Goal: Task Accomplishment & Management: Complete application form

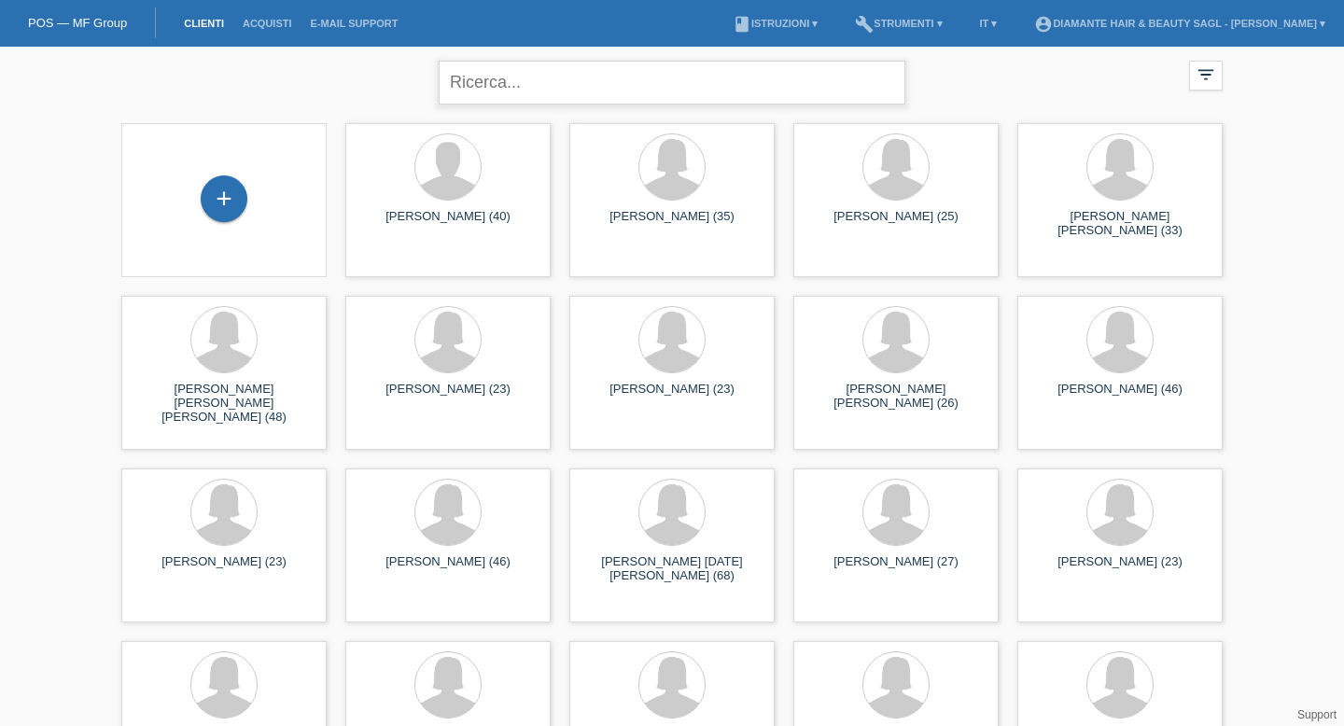
click at [520, 84] on input "text" at bounding box center [672, 83] width 467 height 44
click at [222, 191] on div "+" at bounding box center [224, 198] width 47 height 47
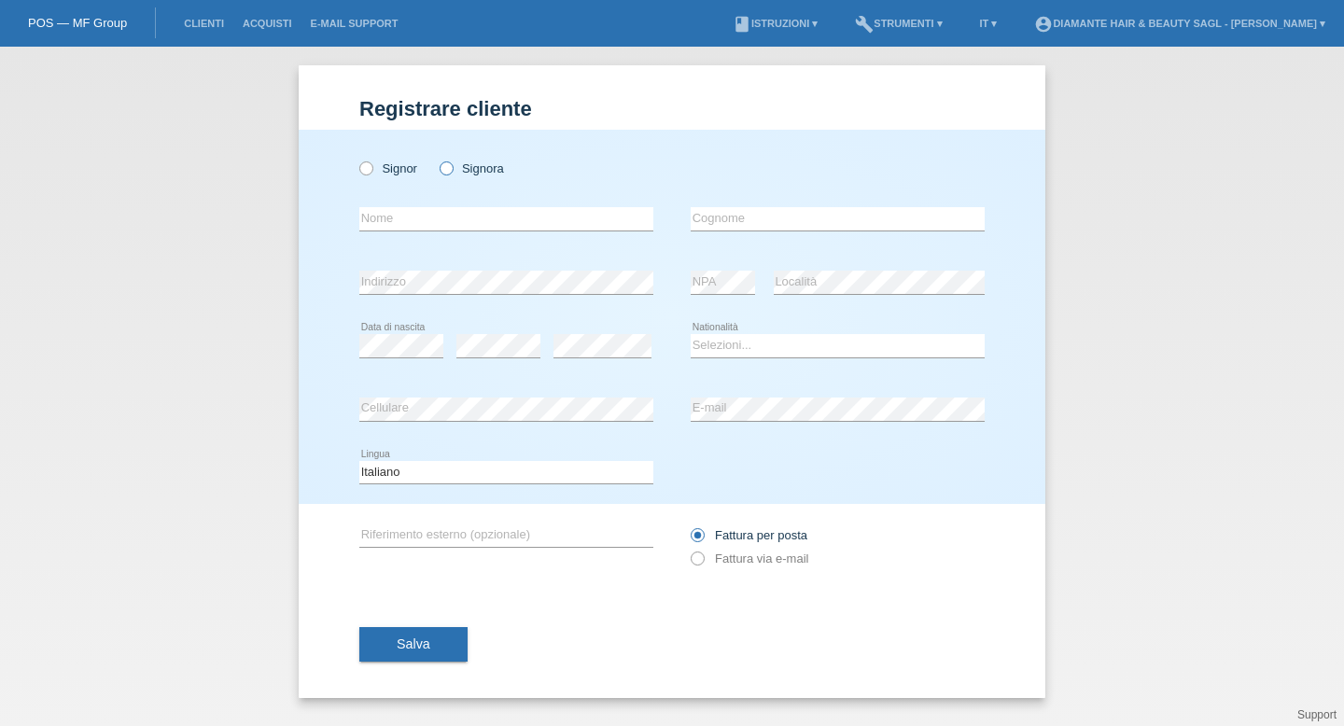
click at [436, 159] on icon at bounding box center [436, 159] width 0 height 0
click at [449, 169] on input "Signora" at bounding box center [446, 167] width 12 height 12
radio input "true"
click at [432, 231] on icon at bounding box center [506, 231] width 294 height 1
click at [448, 225] on input "text" at bounding box center [506, 218] width 294 height 23
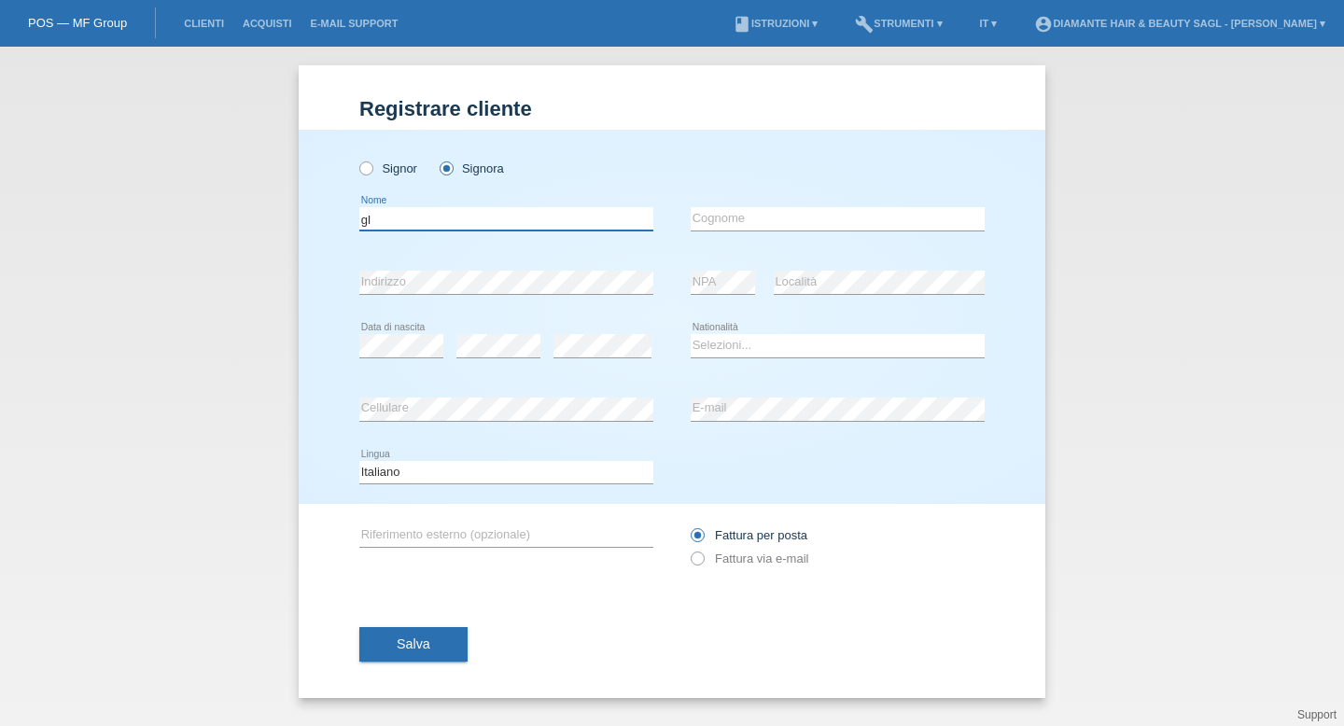
type input "g"
type input "Giuly"
click at [743, 220] on input "text" at bounding box center [838, 218] width 294 height 23
type input "Joey"
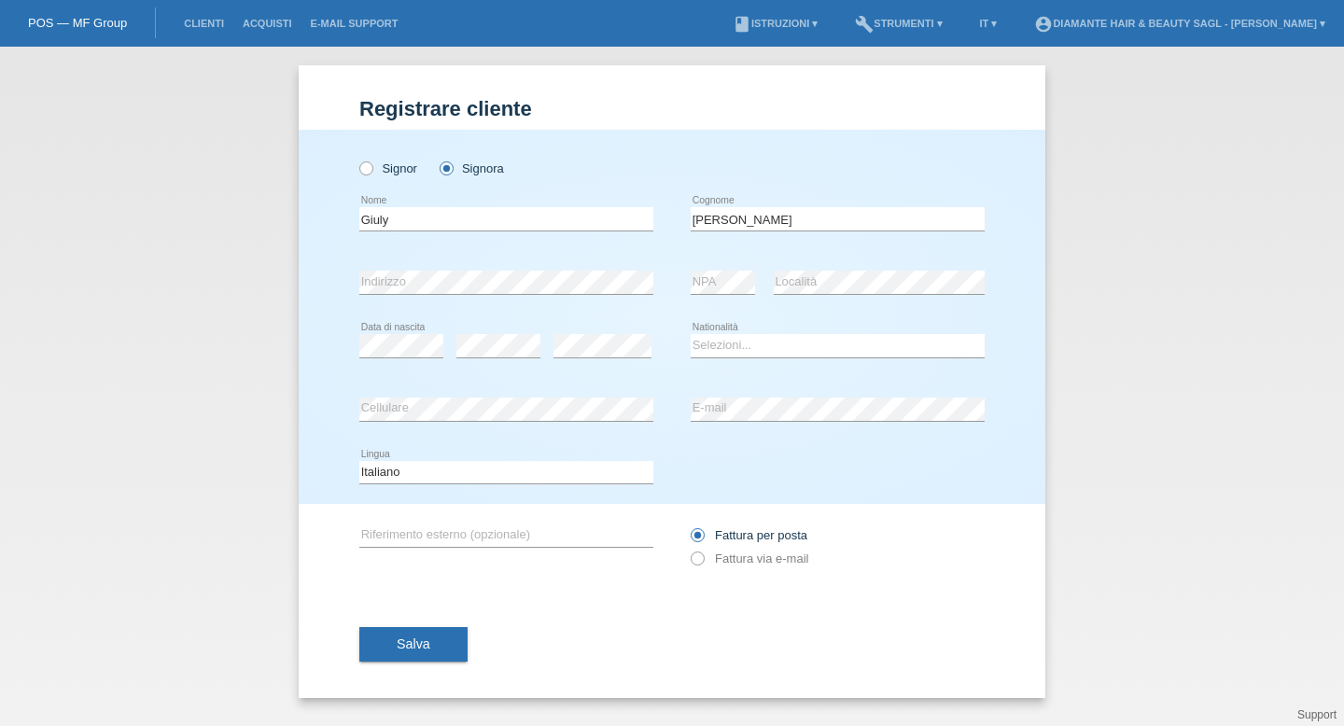
click at [500, 331] on div "error" at bounding box center [498, 346] width 84 height 63
click at [737, 352] on select "Selezioni... Svizzera Austria Germania Liechtenstein ------------ Afghanistan A…" at bounding box center [838, 345] width 294 height 22
select select "CH"
click at [734, 267] on div "error NPA" at bounding box center [723, 282] width 64 height 63
click at [430, 648] on button "Salva" at bounding box center [413, 644] width 108 height 35
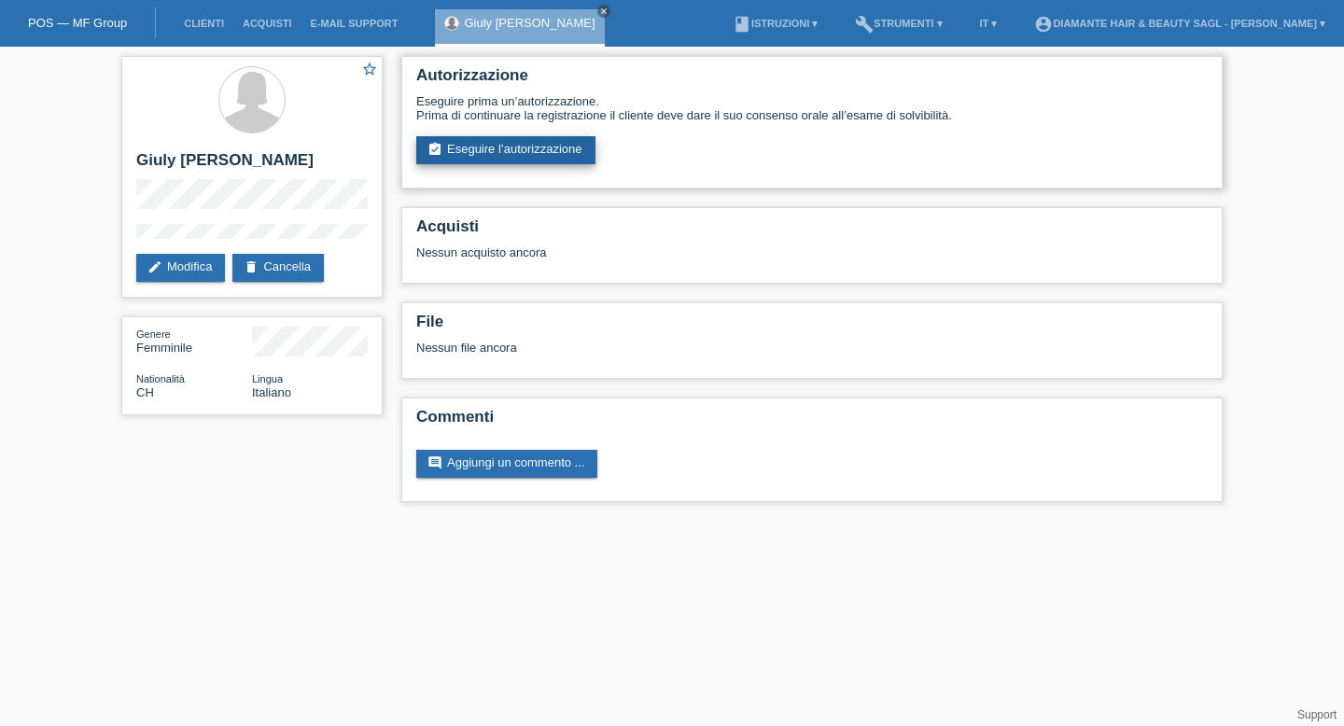
click at [528, 155] on link "assignment_turned_in Eseguire l’autorizzazione" at bounding box center [505, 150] width 179 height 28
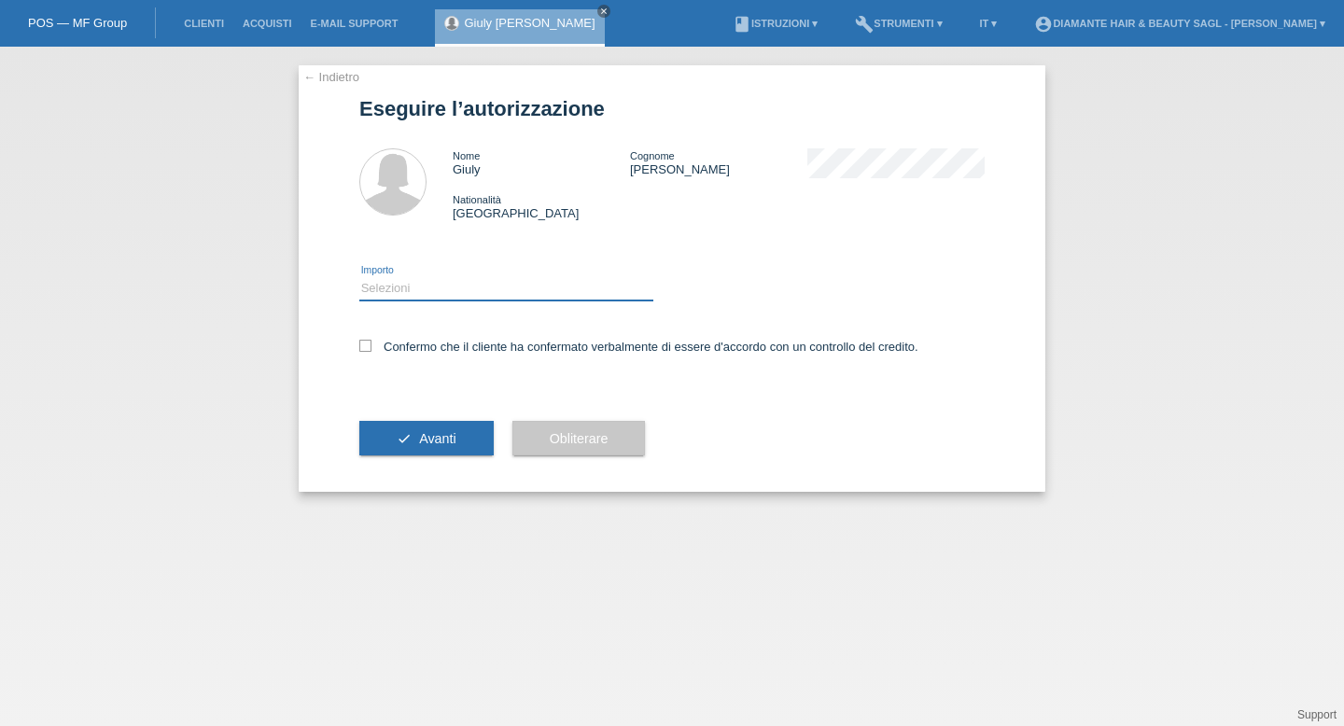
click at [519, 300] on select "Selezioni CHF 1.00 - CHF 499.00 CHF 500.00 - CHF 1'749.00 CHF 1'750.00 - CHF 3'…" at bounding box center [506, 288] width 294 height 22
select select "2"
click at [370, 347] on icon at bounding box center [365, 346] width 12 height 12
click at [370, 347] on input "Confermo che il cliente ha confermato verbalmente di essere d'accordo con un co…" at bounding box center [365, 346] width 12 height 12
checkbox input "true"
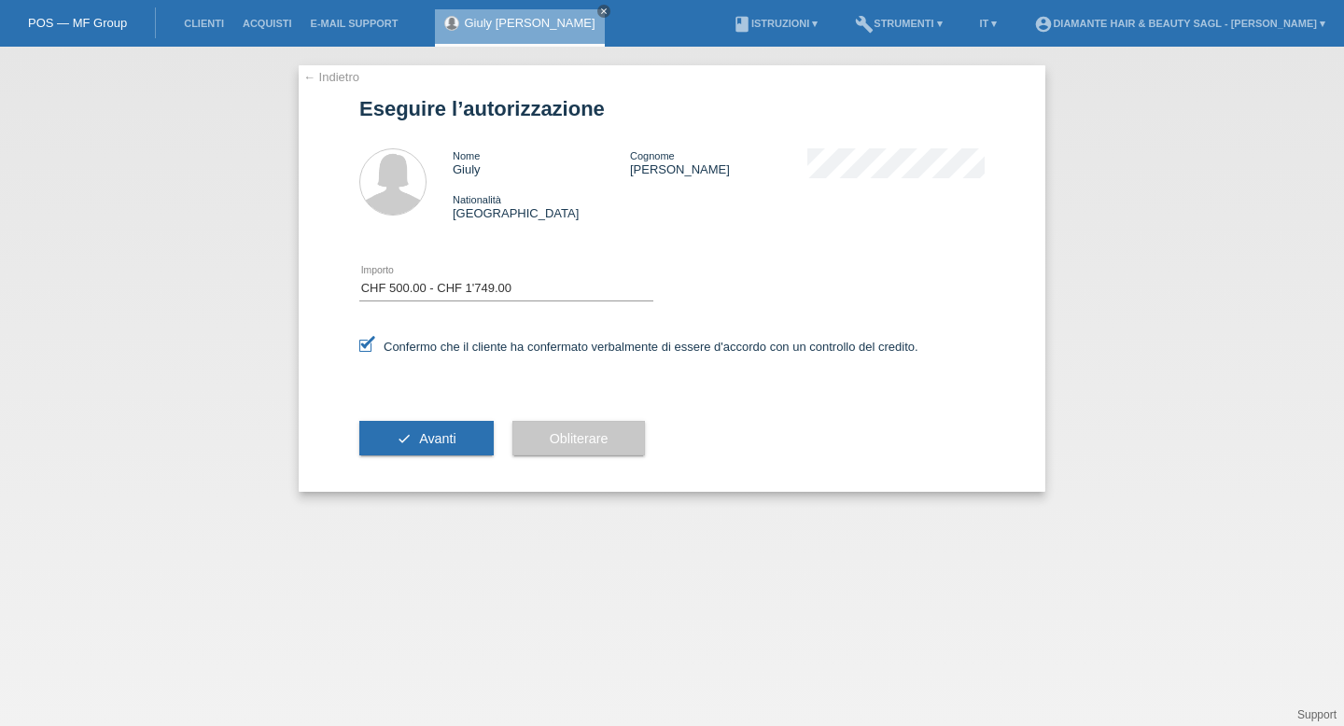
click at [413, 414] on div "check Avanti" at bounding box center [426, 439] width 134 height 108
click at [413, 443] on button "check Avanti" at bounding box center [426, 438] width 134 height 35
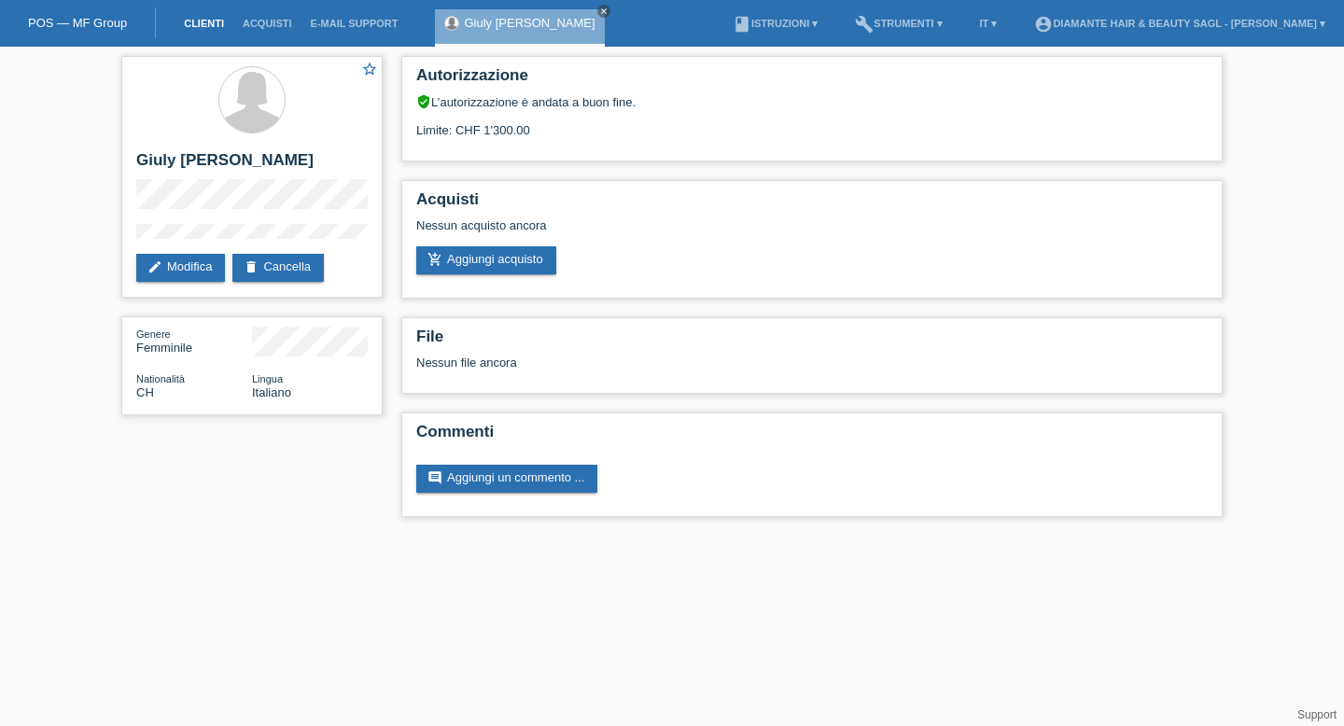
click at [206, 21] on link "Clienti" at bounding box center [204, 23] width 59 height 11
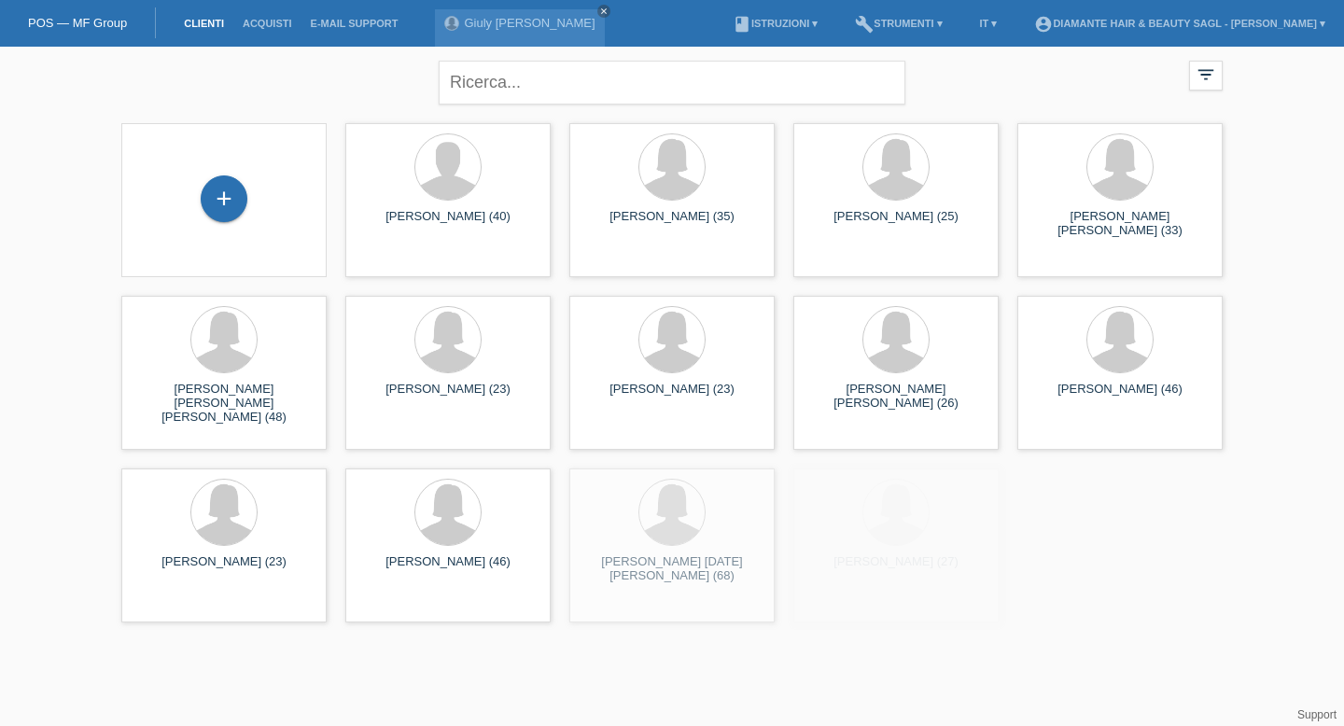
click at [243, 184] on div "+" at bounding box center [223, 199] width 175 height 49
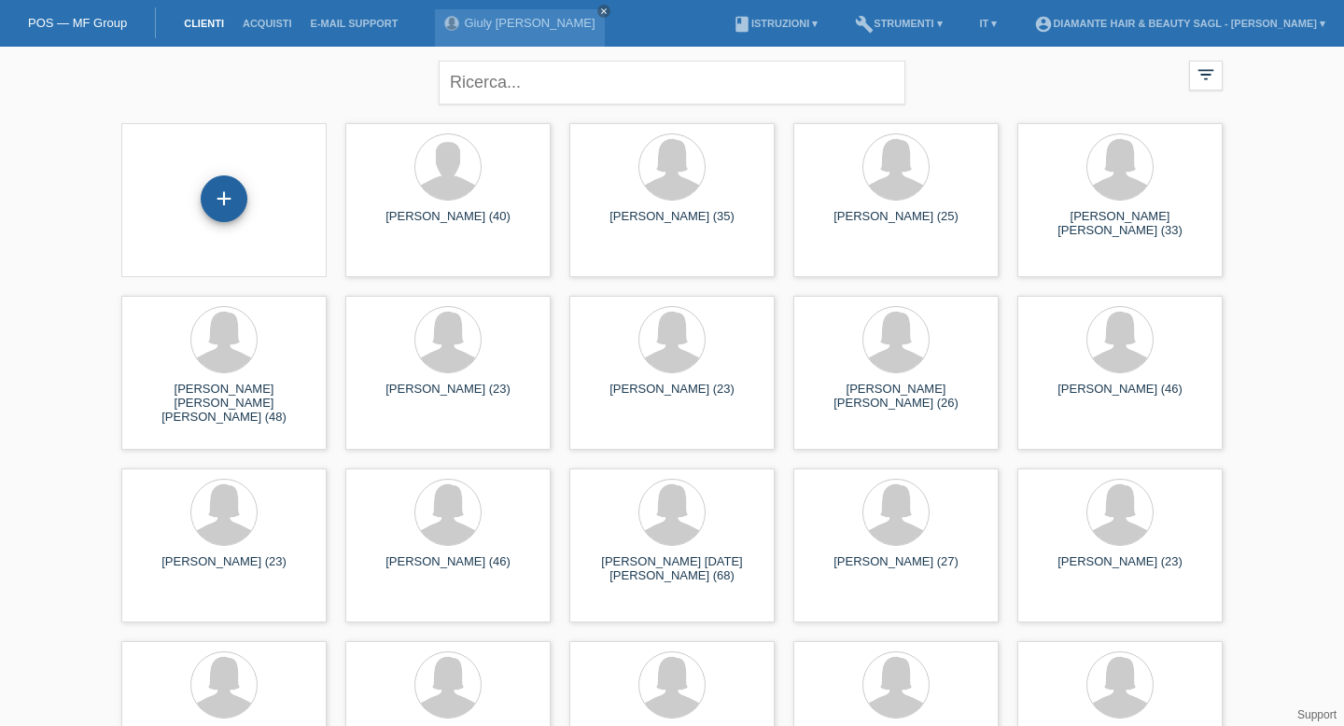
click at [226, 198] on div "+" at bounding box center [224, 198] width 47 height 47
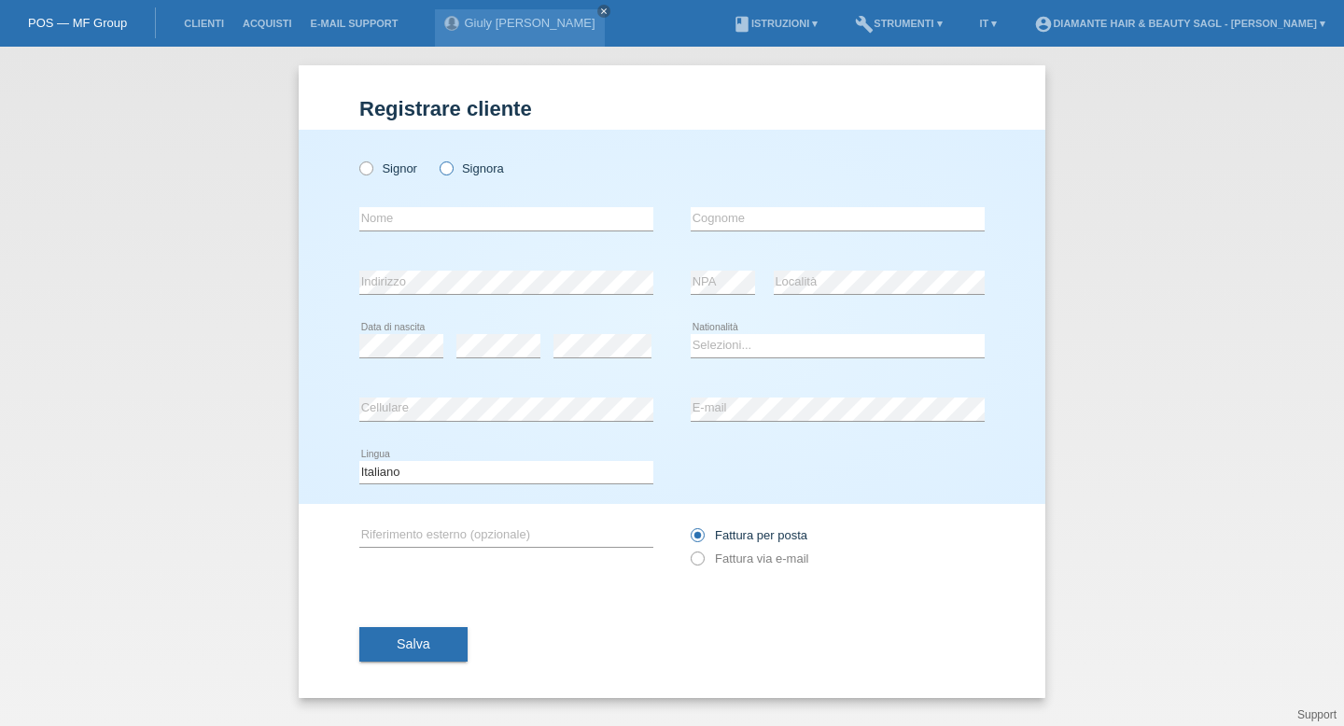
click at [458, 171] on label "Signora" at bounding box center [472, 168] width 64 height 14
click at [452, 171] on input "Signora" at bounding box center [446, 167] width 12 height 12
radio input "true"
click at [468, 221] on input "text" at bounding box center [506, 218] width 294 height 23
type input "a"
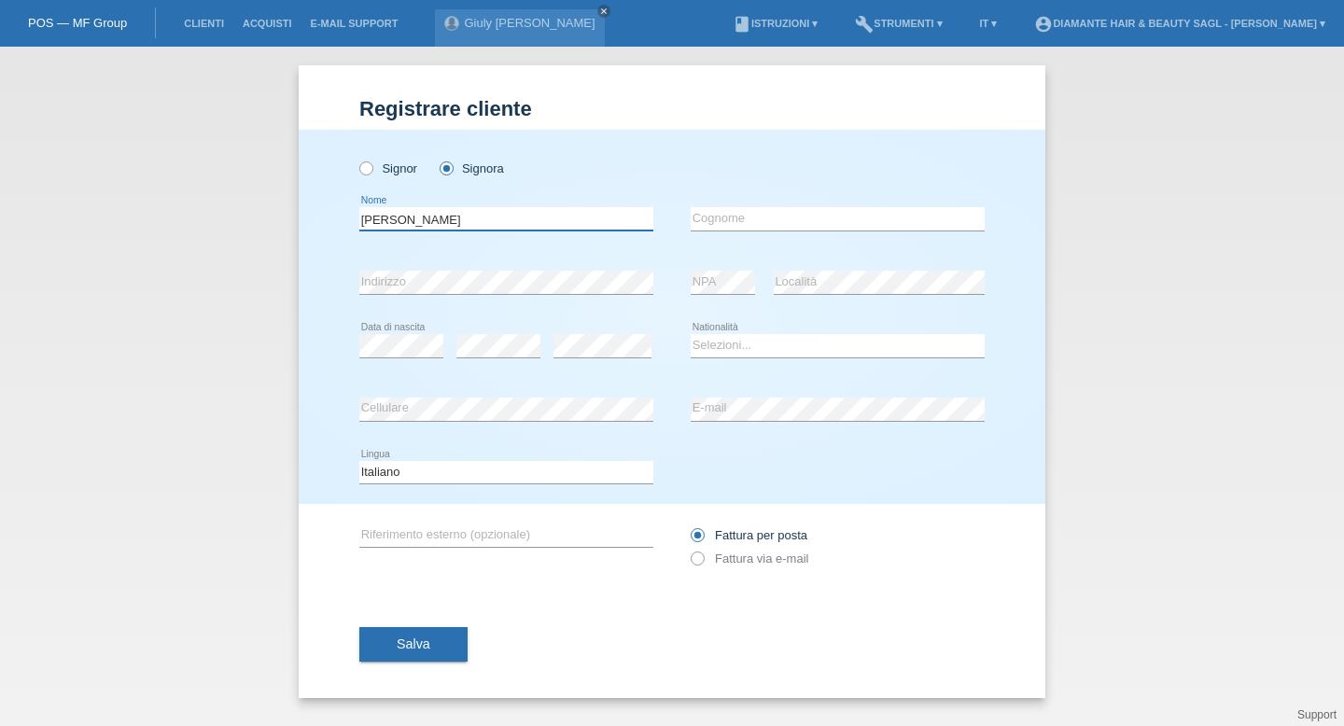
type input "Annalisa"
click at [842, 228] on input "text" at bounding box center [838, 218] width 294 height 23
type input "Piro"
click at [456, 391] on div "error Cellulare" at bounding box center [506, 409] width 294 height 63
click at [701, 347] on select "Selezioni... Svizzera Austria Germania Liechtenstein ------------ Afghanistan A…" at bounding box center [838, 345] width 294 height 22
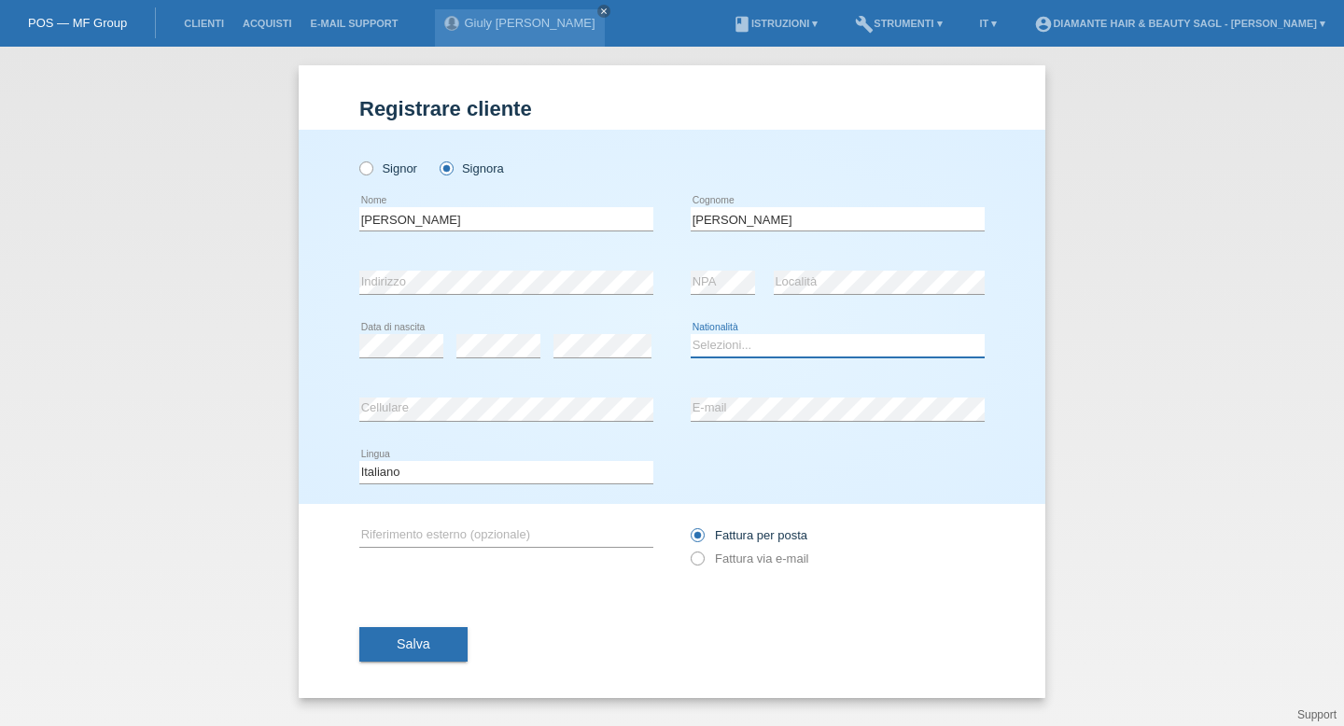
select select "IT"
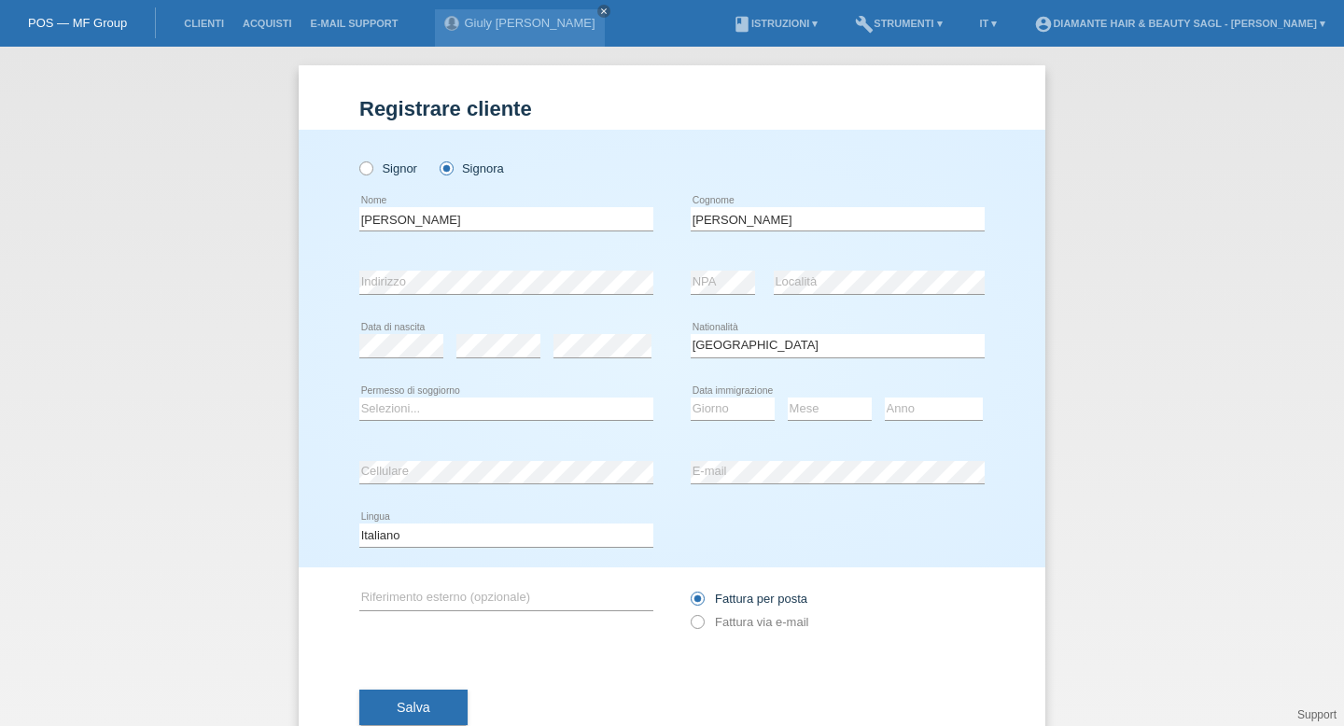
click at [436, 329] on div "error Data di nascita" at bounding box center [401, 346] width 84 height 63
click at [592, 411] on select "Selezioni... C B B - Status di rifugiato Altro" at bounding box center [506, 409] width 294 height 22
select select "B"
click at [720, 400] on select "Giorno 01 02 03 04 05 06 07 08 09 10" at bounding box center [733, 409] width 84 height 22
select select "04"
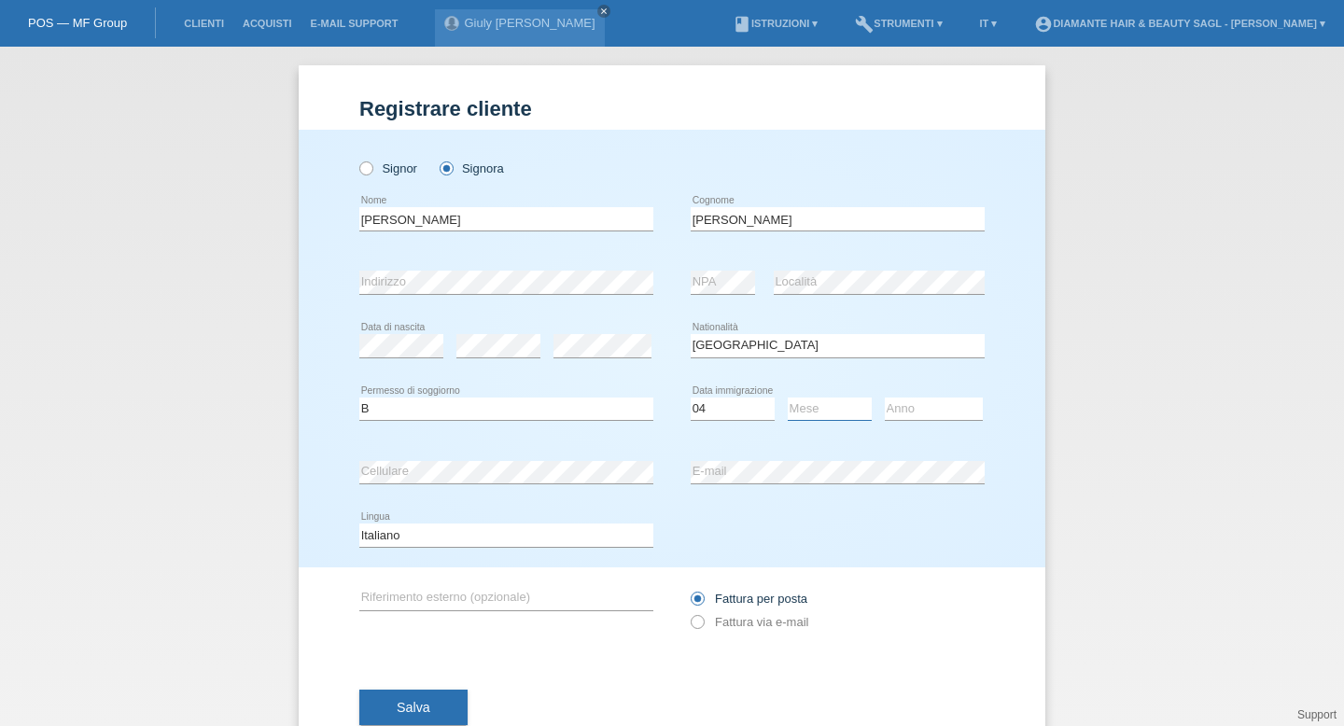
click at [828, 399] on select "Mese 01 02 03 04 05 06 07 08 09 10 11" at bounding box center [830, 409] width 84 height 22
select select "10"
click at [919, 427] on div "Anno 2025 2024 2023 2022 2021 2020 2019 2018 2017" at bounding box center [934, 409] width 98 height 63
click at [919, 418] on select "Anno 2025 2024 2023 2022 2021 2020 2019 2018 2017 2016 2015 2014 2013 2012 2011…" at bounding box center [934, 409] width 98 height 22
select select "2011"
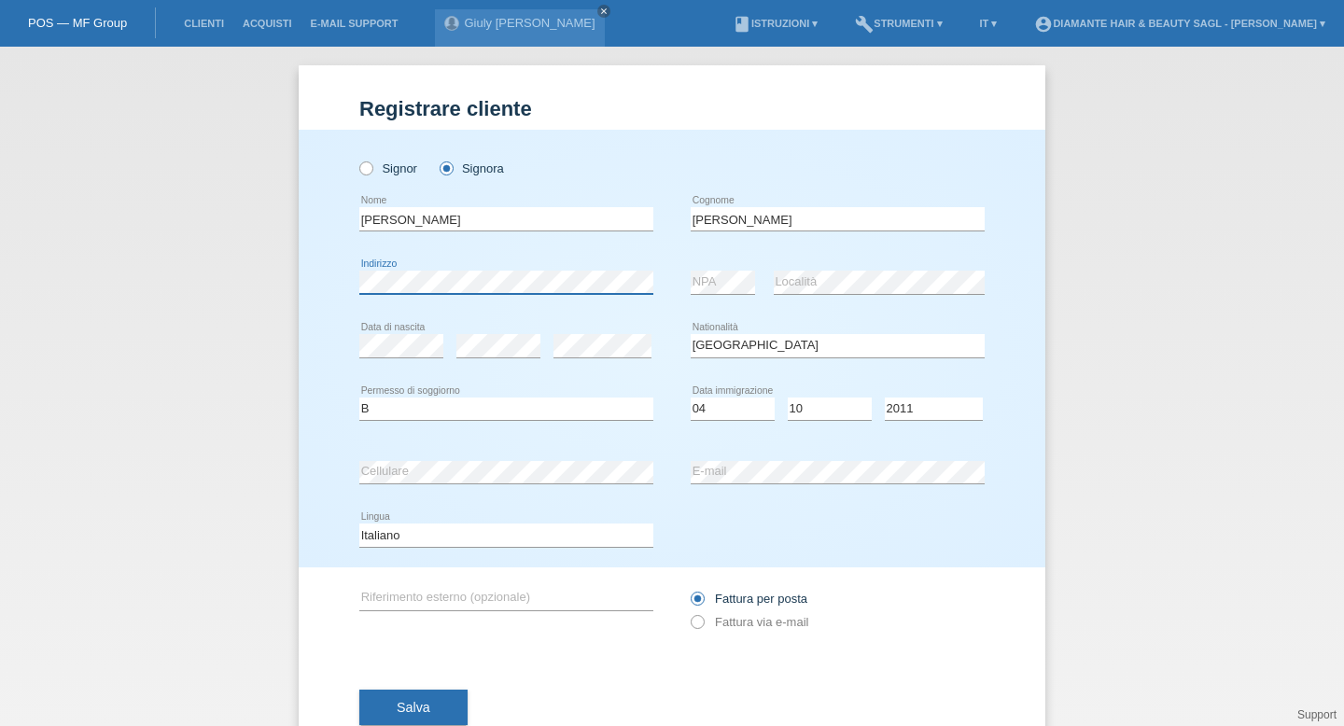
click at [345, 287] on div "Signor Signora Annalisa error Nome C" at bounding box center [672, 349] width 747 height 438
click at [288, 288] on div "Registrare cliente Registrare cliente Registrare cliente Signor Signora Annalis…" at bounding box center [672, 387] width 1344 height 680
click at [768, 274] on div "error NPA error Località" at bounding box center [838, 282] width 294 height 63
click at [751, 273] on div "error NPA error Località" at bounding box center [838, 282] width 294 height 63
click at [442, 707] on button "Salva" at bounding box center [413, 707] width 108 height 35
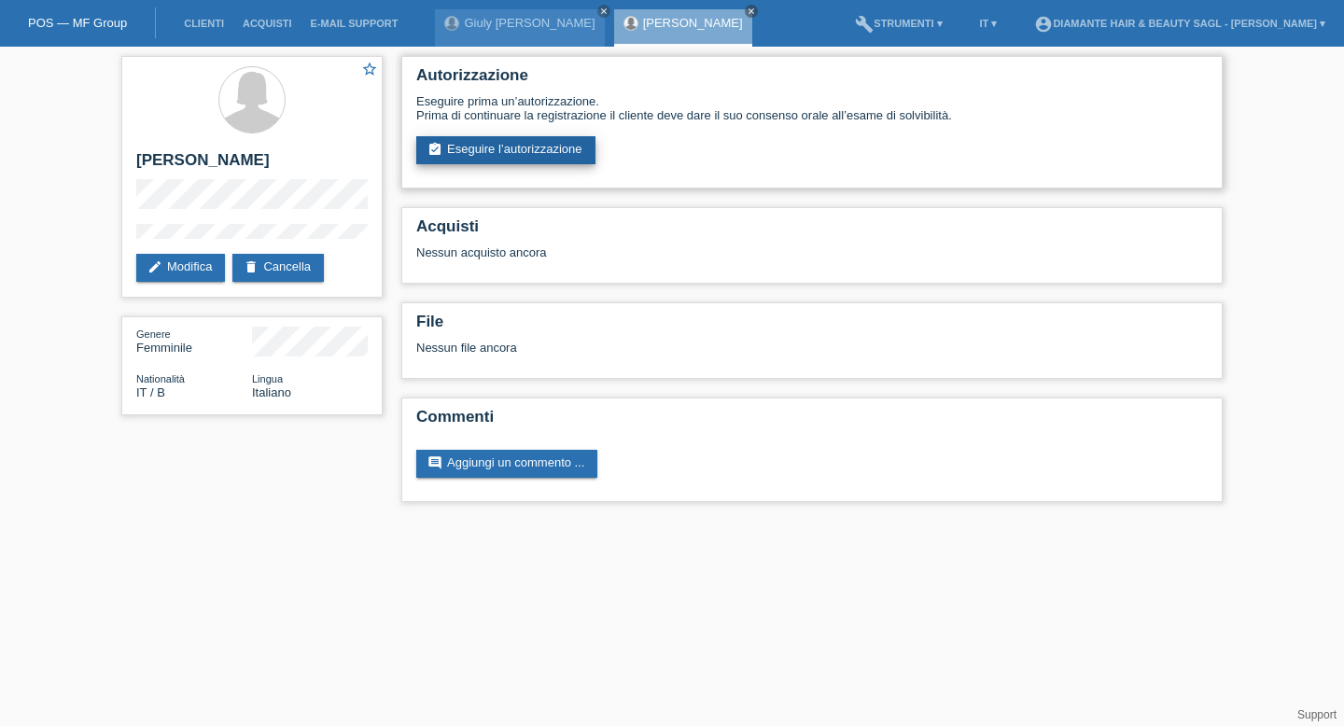
click at [540, 141] on link "assignment_turned_in Eseguire l’autorizzazione" at bounding box center [505, 150] width 179 height 28
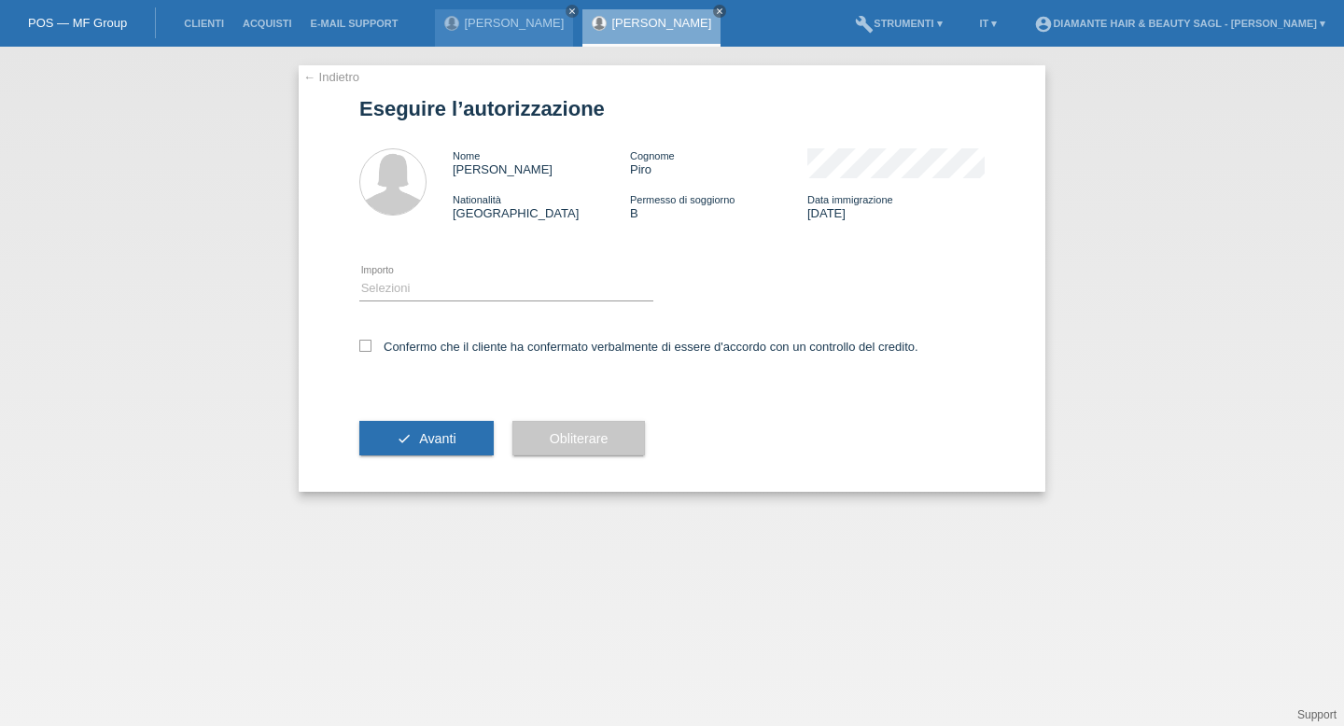
click at [549, 304] on div "Selezioni CHF 1.00 - CHF 499.00 CHF 500.00 - CHF 1'749.00 CHF 1'750.00 - CHF 3'…" at bounding box center [506, 289] width 294 height 63
click at [549, 300] on select "Selezioni CHF 1.00 - CHF 499.00 CHF 500.00 - CHF 1'749.00 CHF 1'750.00 - CHF 3'…" at bounding box center [506, 288] width 294 height 22
click at [538, 307] on div "Selezioni CHF 1.00 - CHF 499.00 CHF 500.00 - CHF 1'749.00 CHF 1'750.00 - CHF 3'…" at bounding box center [506, 289] width 294 height 63
click at [353, 356] on div "← Indietro Eseguire l’autorizzazione Nome [PERSON_NAME] Cognome Piro Nationalit…" at bounding box center [672, 278] width 747 height 427
click at [465, 274] on div "Selezioni CHF 1.00 - CHF 499.00 CHF 500.00 - CHF 1'749.00 CHF 1'750.00 - CHF 3'…" at bounding box center [506, 289] width 294 height 63
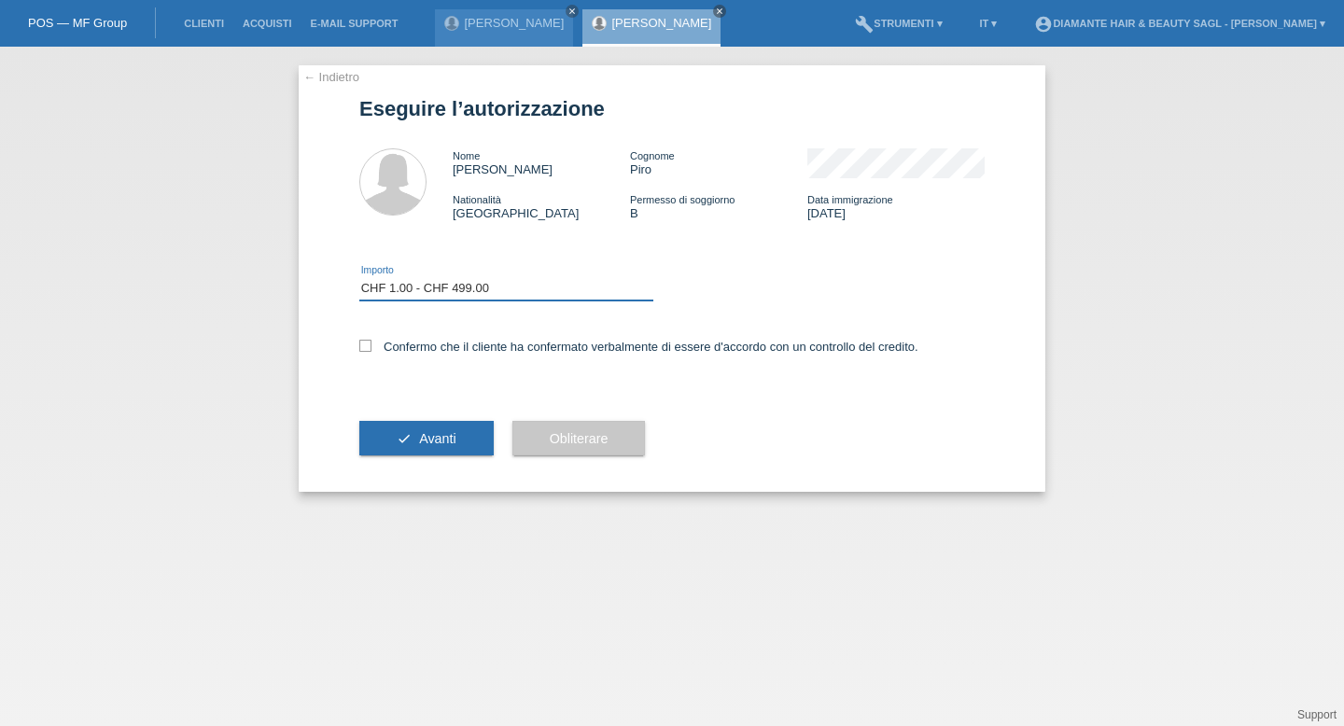
click at [466, 293] on select "Selezioni CHF 1.00 - CHF 499.00 CHF 500.00 - CHF 1'749.00 CHF 1'750.00 - CHF 3'…" at bounding box center [506, 288] width 294 height 22
select select "2"
click at [373, 354] on label "Confermo che il cliente ha confermato verbalmente di essere d'accordo con un co…" at bounding box center [638, 347] width 559 height 14
click at [372, 352] on input "Confermo che il cliente ha confermato verbalmente di essere d'accordo con un co…" at bounding box center [365, 346] width 12 height 12
checkbox input "true"
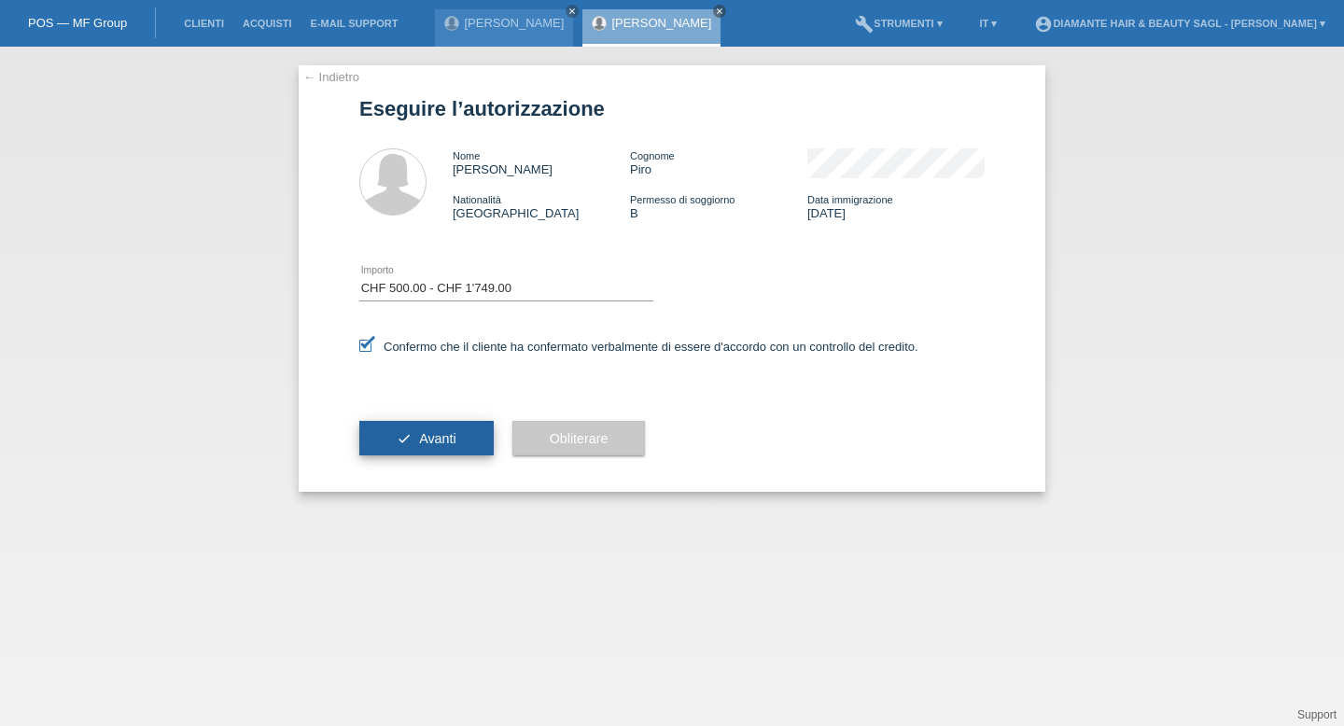
click at [455, 451] on button "check Avanti" at bounding box center [426, 438] width 134 height 35
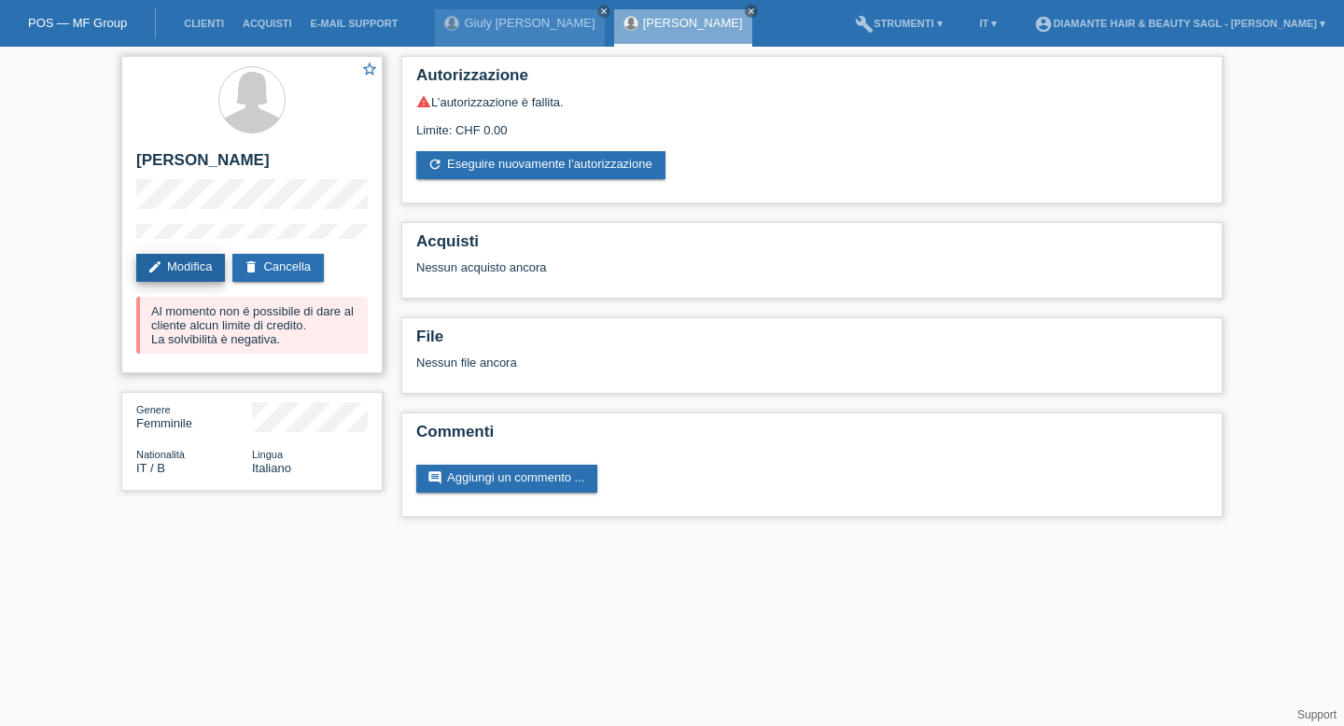
click at [202, 265] on link "edit Modifica" at bounding box center [180, 268] width 89 height 28
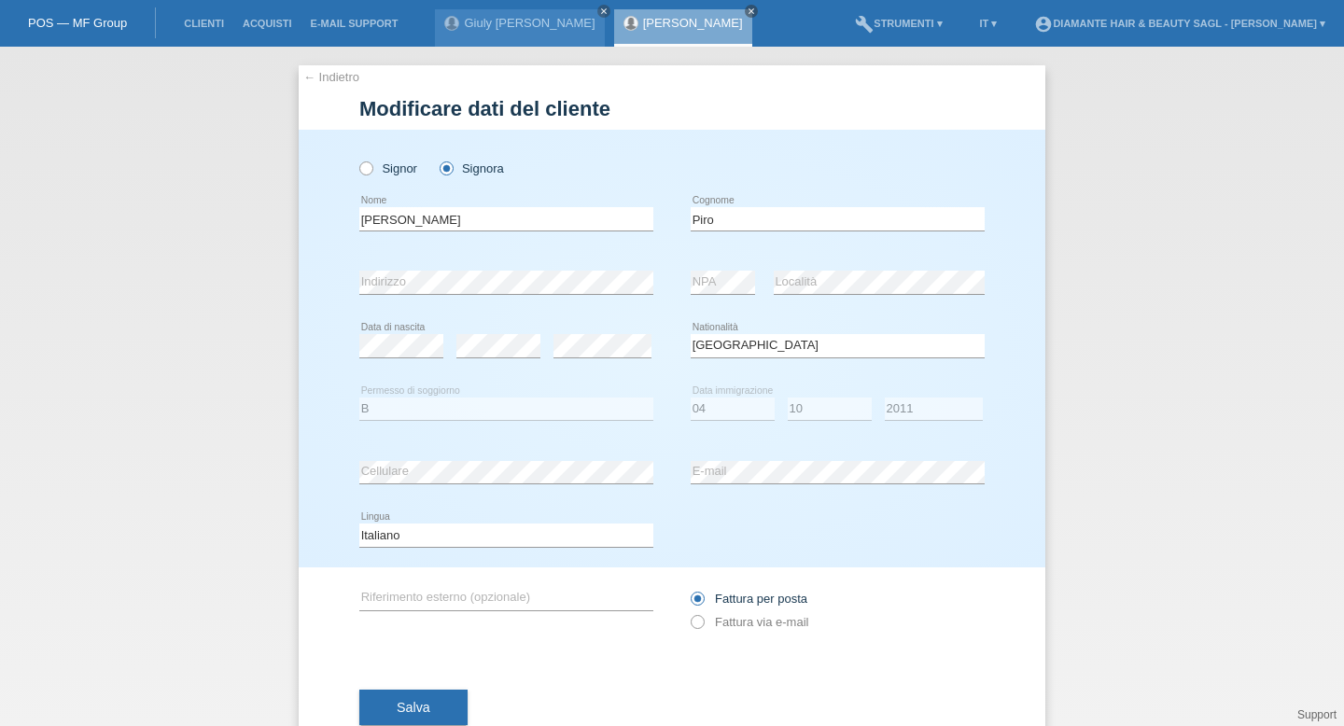
select select "IT"
select select "B"
select select "04"
select select "10"
select select "2011"
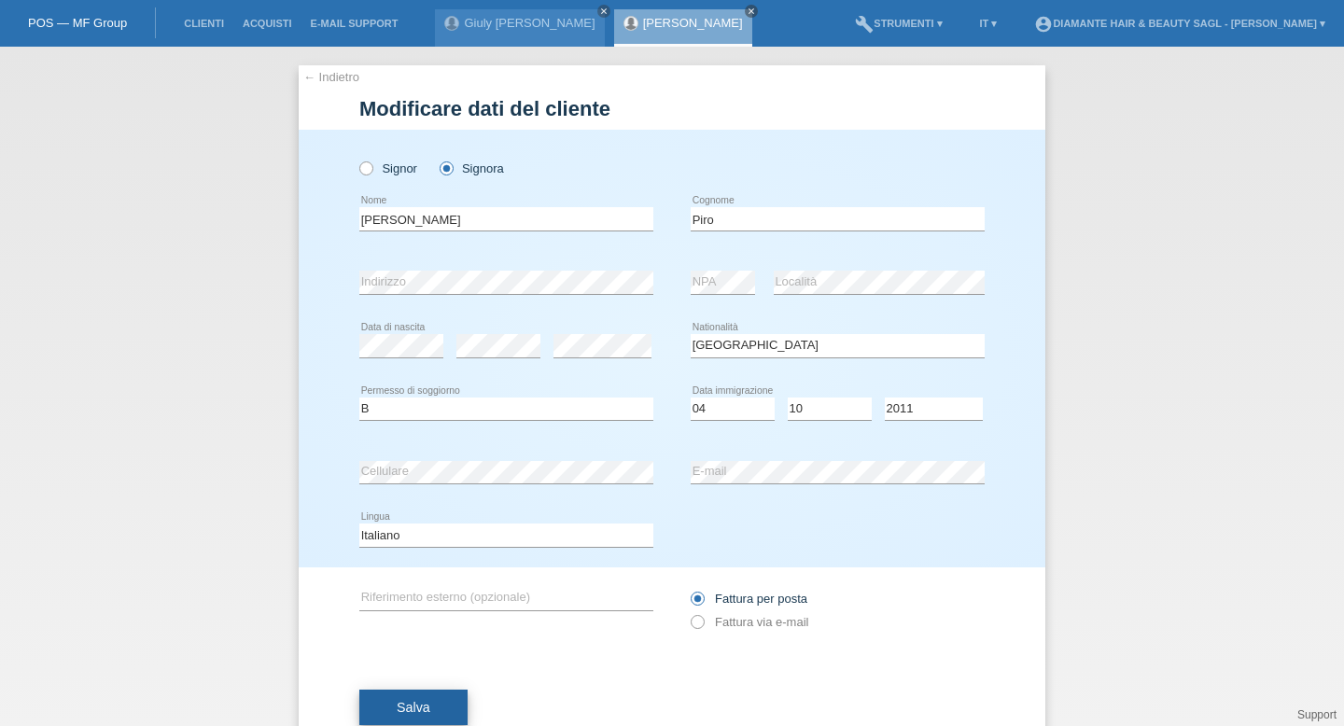
click at [441, 707] on button "Salva" at bounding box center [413, 707] width 108 height 35
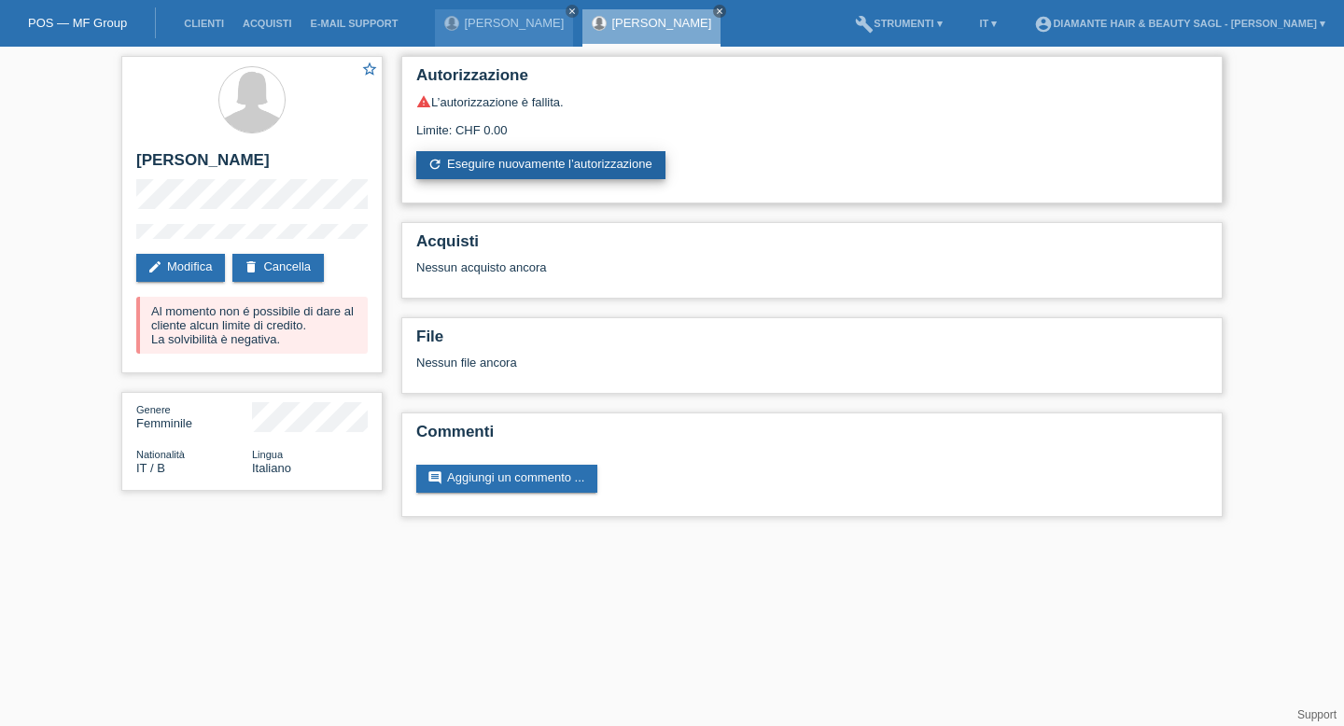
click at [470, 160] on link "refresh Eseguire nuovamente l’autorizzazione" at bounding box center [540, 165] width 249 height 28
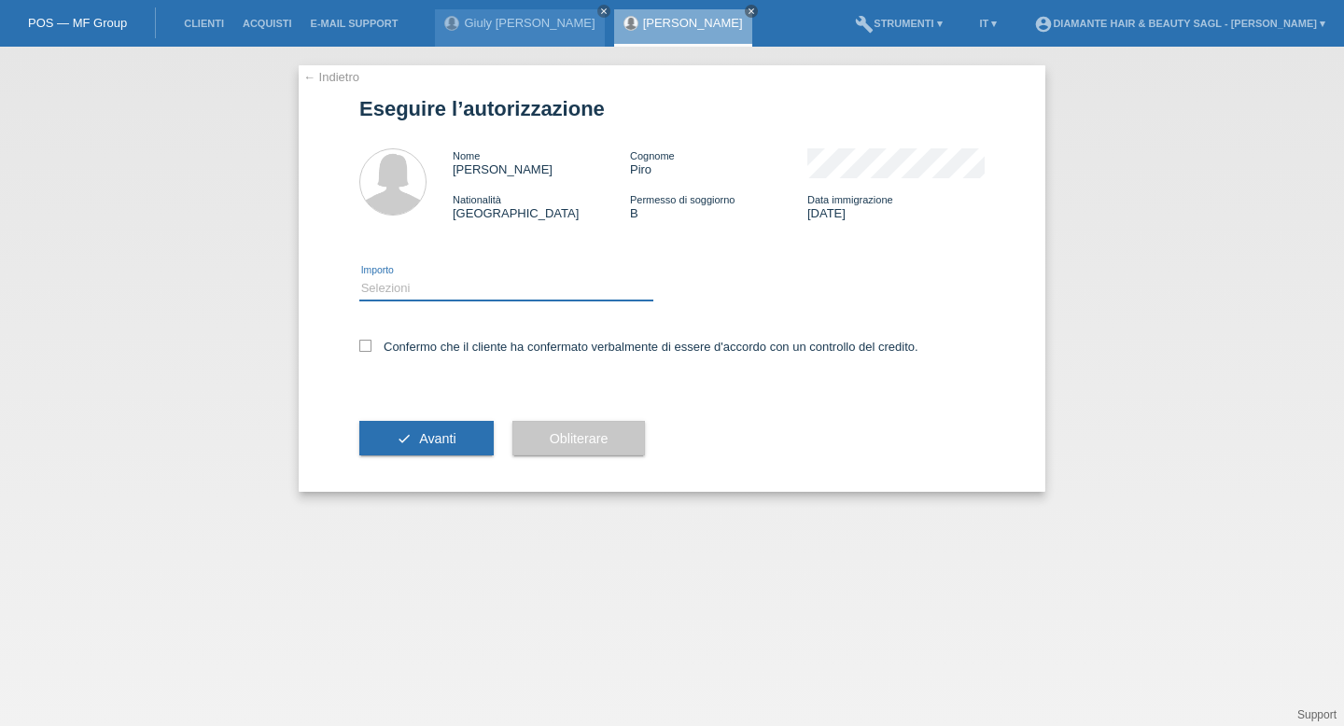
click at [453, 292] on select "Selezioni CHF 1.00 - CHF 499.00 CHF 500.00 - CHF 1'749.00 CHF 1'750.00 - CHF 3'…" at bounding box center [506, 288] width 294 height 22
select select "2"
click at [370, 351] on icon at bounding box center [365, 346] width 12 height 12
click at [370, 351] on input "Confermo che il cliente ha confermato verbalmente di essere d'accordo con un co…" at bounding box center [365, 346] width 12 height 12
checkbox input "true"
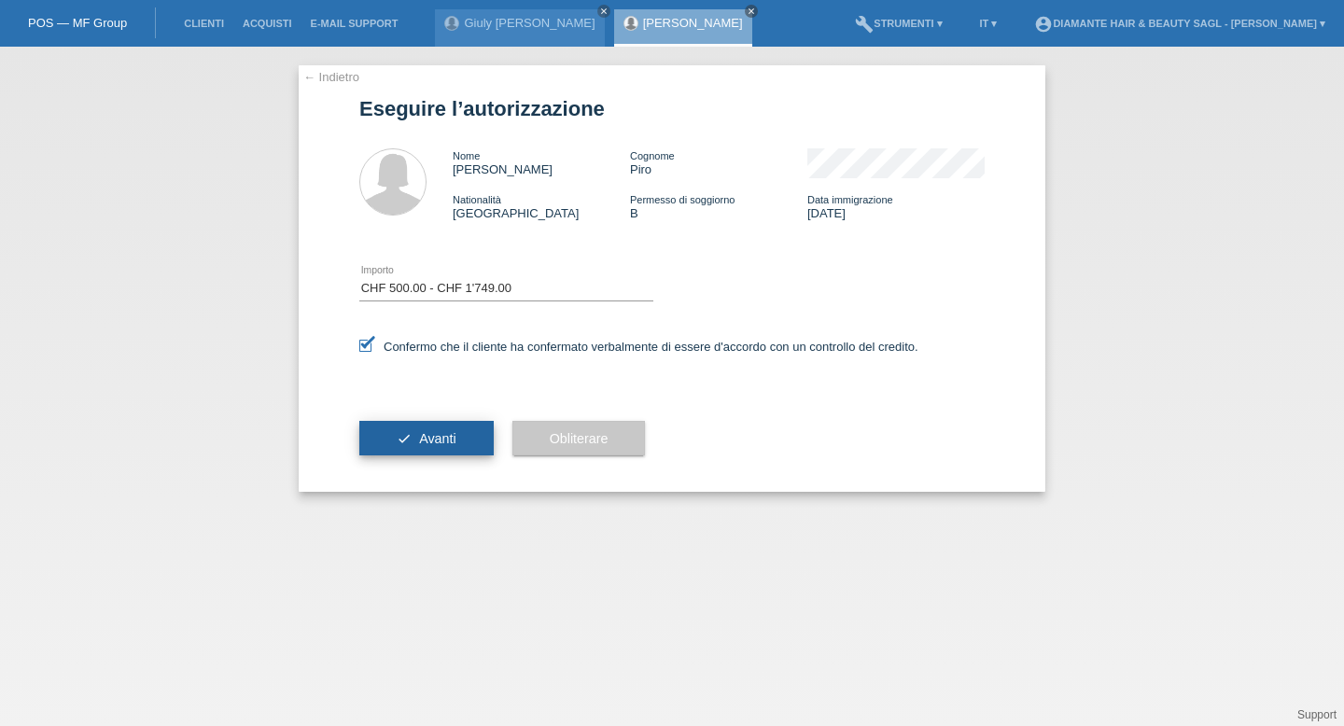
click at [411, 452] on button "check Avanti" at bounding box center [426, 438] width 134 height 35
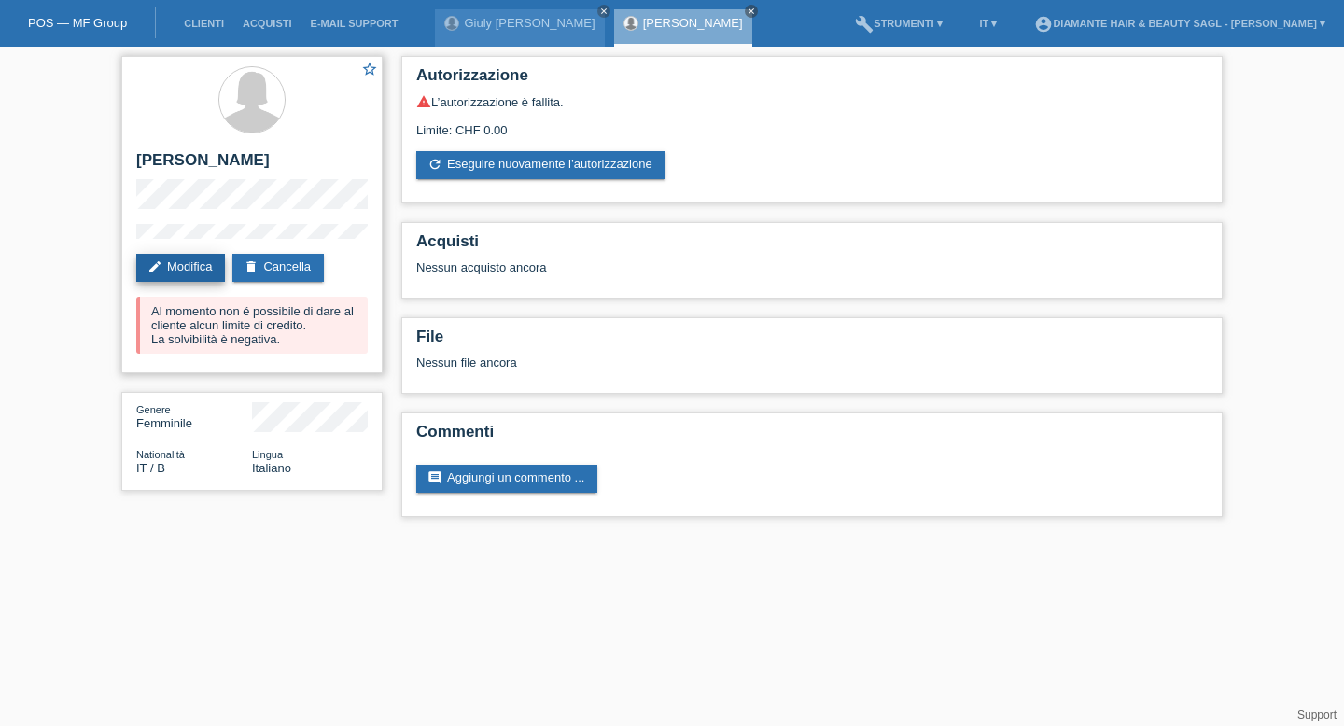
click at [202, 261] on link "edit Modifica" at bounding box center [180, 268] width 89 height 28
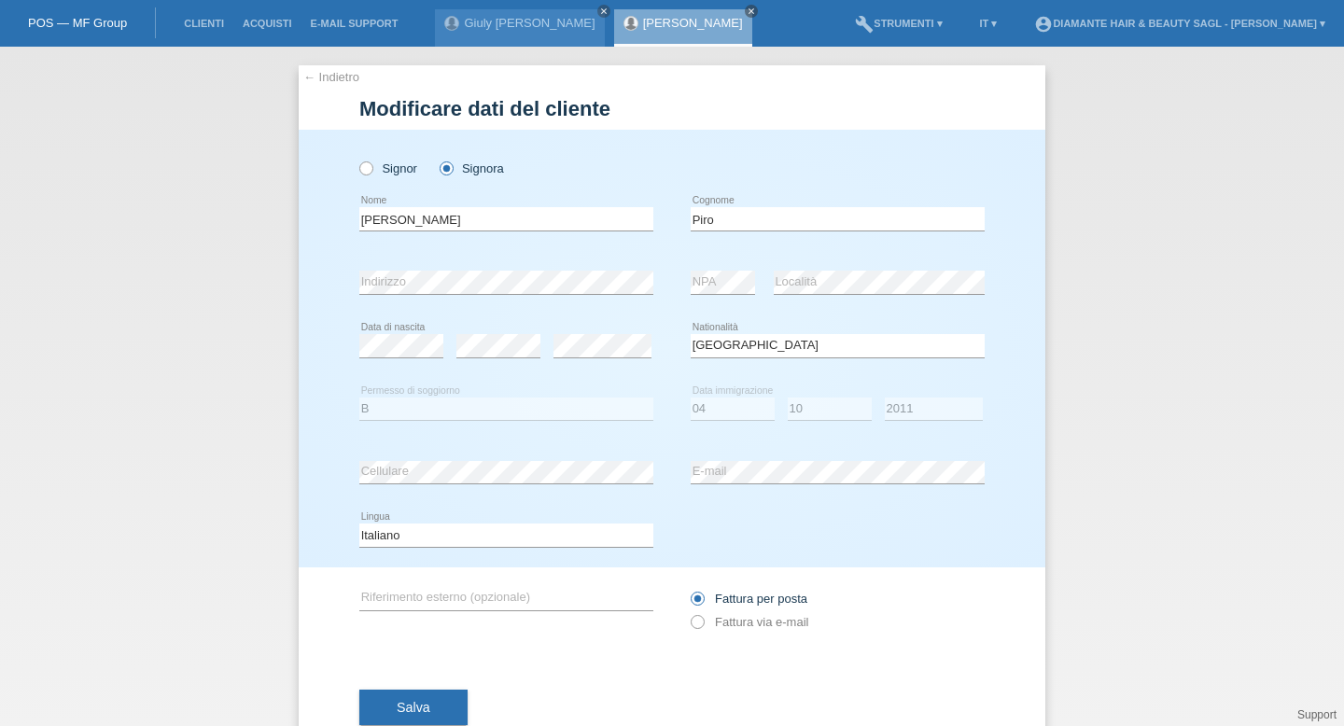
select select "IT"
select select "B"
select select "04"
select select "10"
select select "2011"
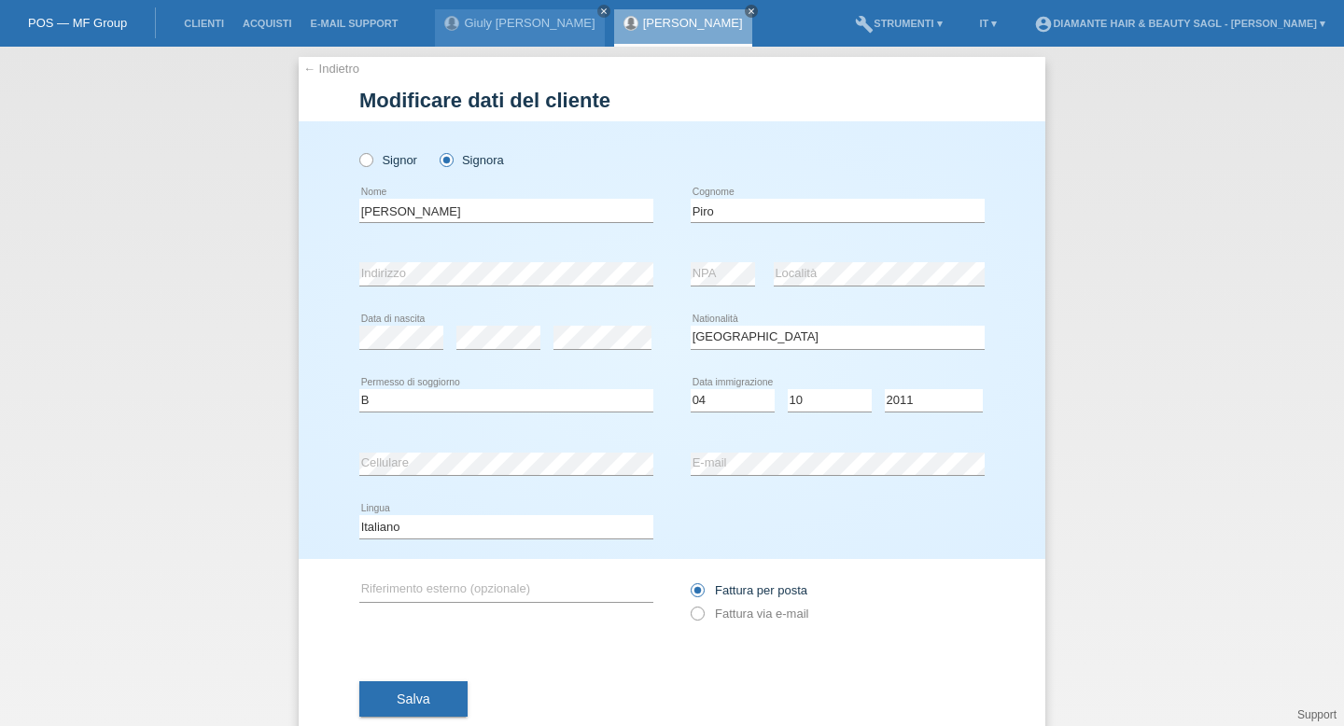
scroll to position [9, 0]
